Goal: Information Seeking & Learning: Learn about a topic

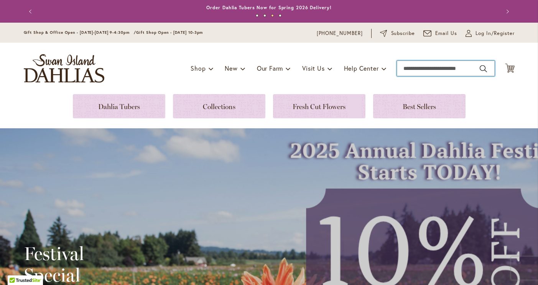
click at [434, 71] on input "Search" at bounding box center [446, 68] width 98 height 15
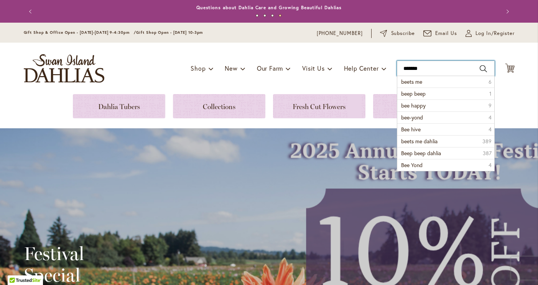
type input "********"
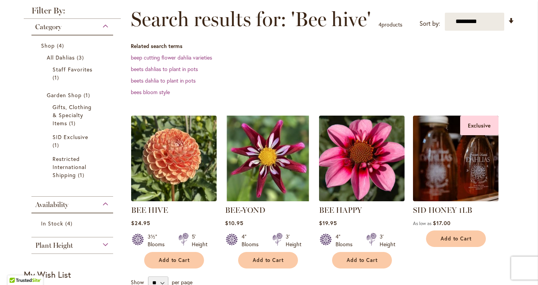
scroll to position [111, 0]
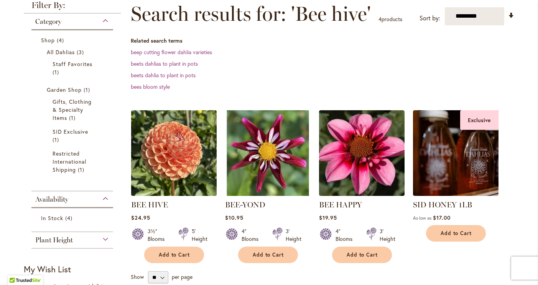
click at [186, 145] on img at bounding box center [174, 153] width 90 height 90
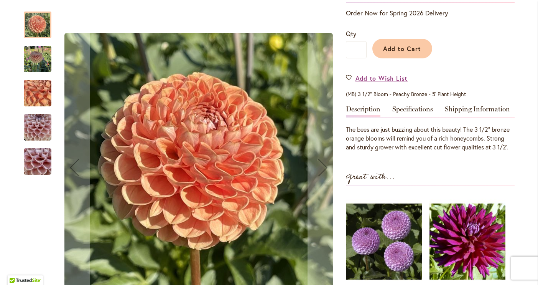
scroll to position [164, 0]
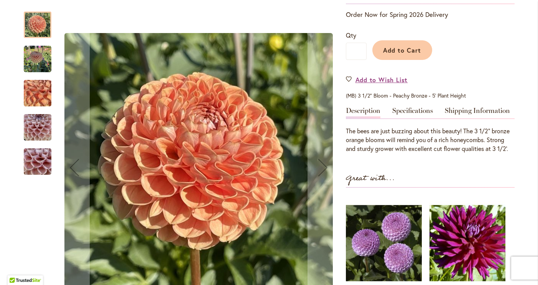
click at [37, 63] on img "BEE HIVE" at bounding box center [38, 59] width 28 height 28
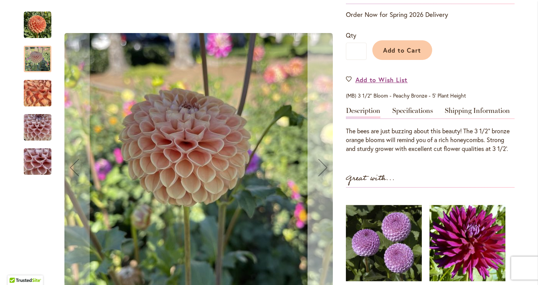
click at [321, 173] on div "Next" at bounding box center [323, 167] width 31 height 31
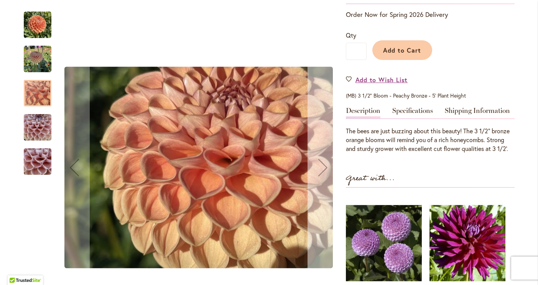
click at [321, 173] on div "Next" at bounding box center [323, 167] width 31 height 31
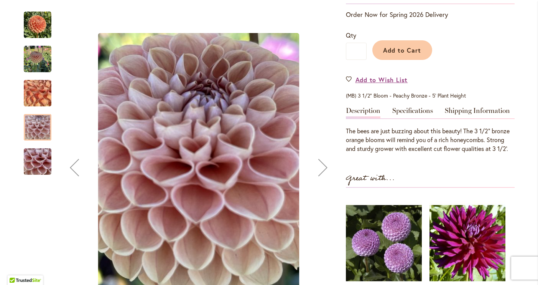
click at [321, 173] on div "Next" at bounding box center [323, 167] width 31 height 31
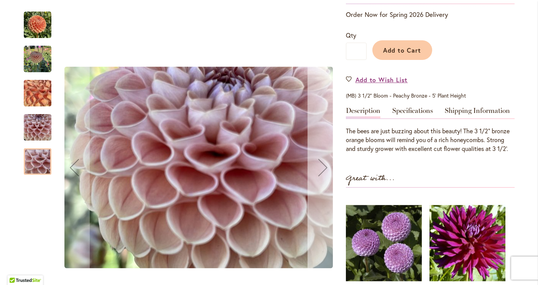
click at [321, 173] on div "Next" at bounding box center [323, 167] width 31 height 31
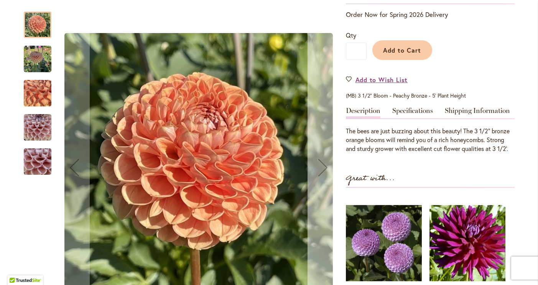
click at [321, 173] on div "Next" at bounding box center [323, 167] width 31 height 31
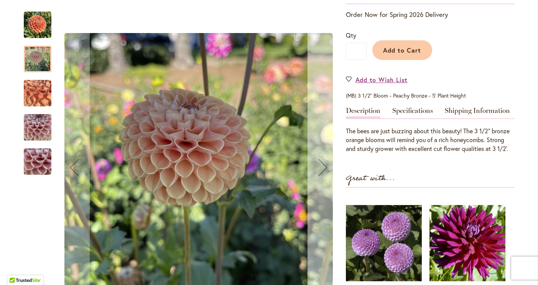
click at [321, 173] on div "Next" at bounding box center [323, 167] width 31 height 31
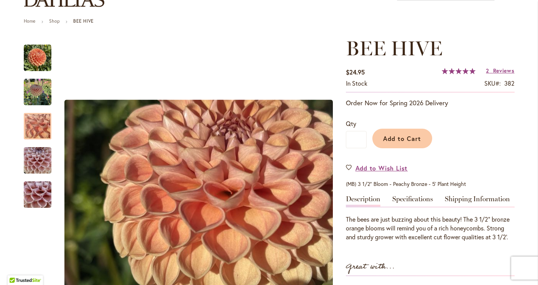
scroll to position [67, 0]
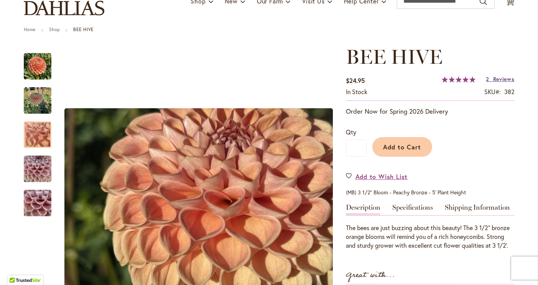
click at [497, 80] on span "Reviews" at bounding box center [503, 78] width 21 height 7
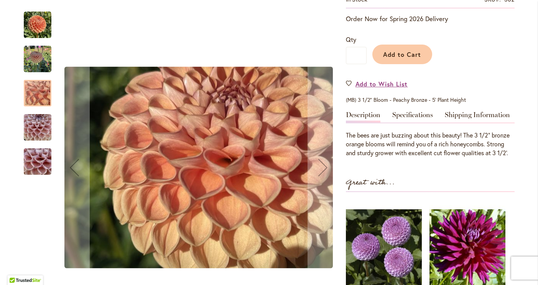
scroll to position [161, 0]
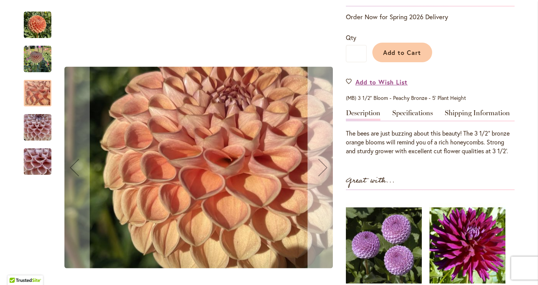
click at [324, 168] on div "Next" at bounding box center [323, 167] width 31 height 31
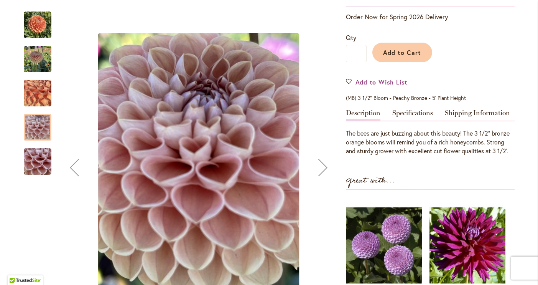
click at [324, 168] on div "Next" at bounding box center [323, 167] width 31 height 31
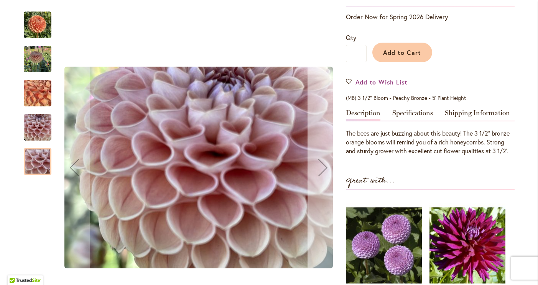
click at [324, 168] on div "Next" at bounding box center [323, 167] width 31 height 31
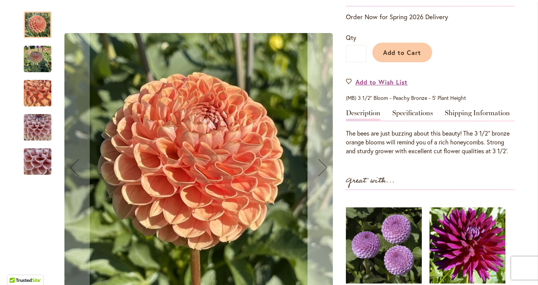
click at [324, 168] on div "Next" at bounding box center [323, 167] width 31 height 31
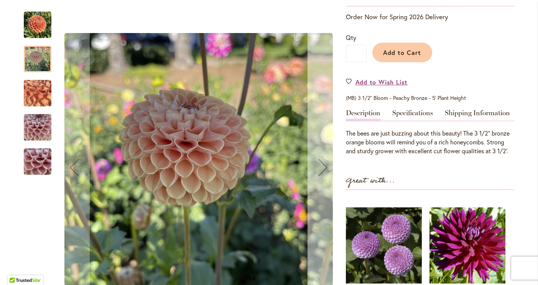
click at [324, 168] on div "Next" at bounding box center [323, 167] width 31 height 31
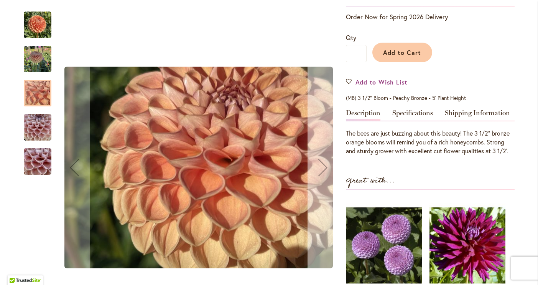
click at [324, 168] on div "Next" at bounding box center [323, 167] width 31 height 31
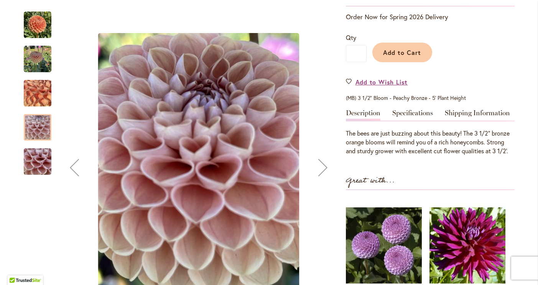
click at [324, 168] on div "Next" at bounding box center [323, 167] width 31 height 31
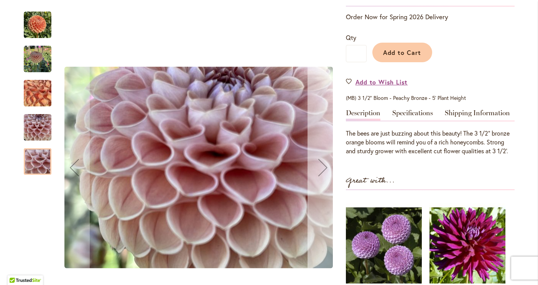
click at [324, 168] on div "Next" at bounding box center [323, 167] width 31 height 31
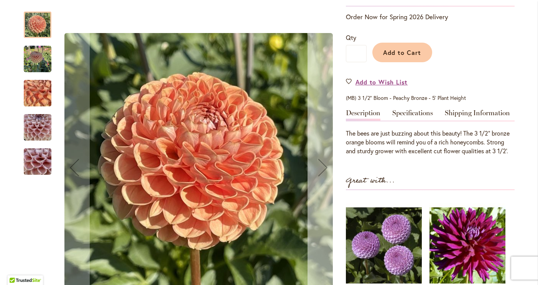
click at [324, 168] on div "Next" at bounding box center [323, 167] width 31 height 31
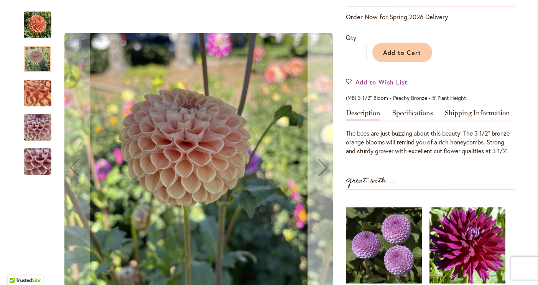
click at [324, 168] on div "Next" at bounding box center [323, 167] width 31 height 31
